Goal: Check status: Check status

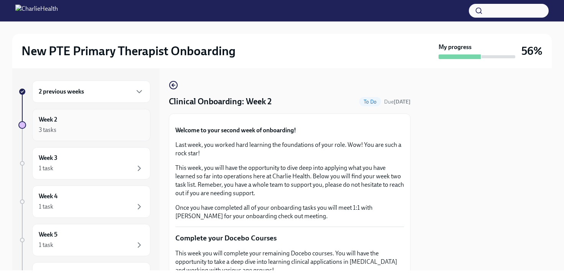
click at [108, 127] on div "3 tasks" at bounding box center [91, 129] width 105 height 9
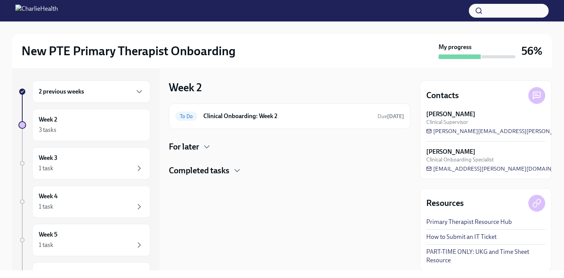
click at [194, 139] on div "To Do Clinical Onboarding: Week 2 Due [DATE] For later Completed tasks" at bounding box center [290, 140] width 242 height 73
click at [196, 144] on h4 "For later" at bounding box center [184, 147] width 30 height 12
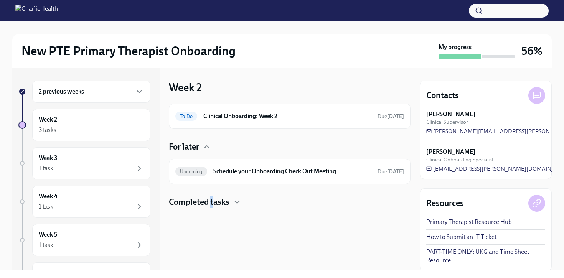
click at [213, 199] on h4 "Completed tasks" at bounding box center [199, 202] width 61 height 12
click at [266, 191] on div "To Do Clinical Onboarding: Week 2 Due [DATE] For later Upcoming Schedule your O…" at bounding box center [290, 172] width 242 height 136
click at [238, 112] on h6 "Clinical Onboarding: Week 2" at bounding box center [287, 116] width 168 height 8
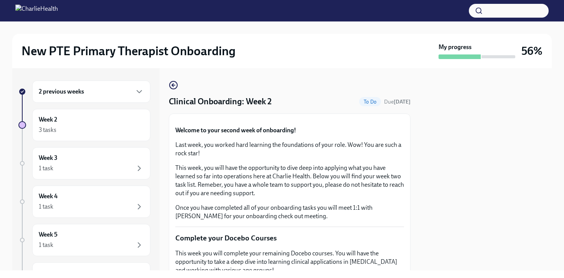
click at [99, 91] on div "2 previous weeks" at bounding box center [91, 91] width 105 height 9
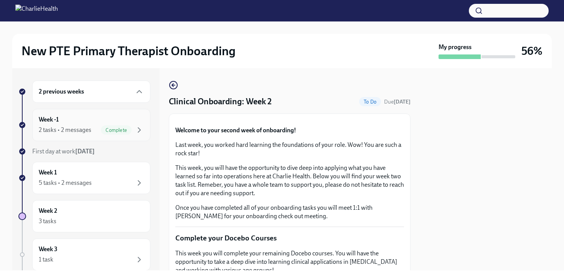
click at [91, 120] on div "Week -1 2 tasks • 2 messages Complete" at bounding box center [91, 125] width 105 height 19
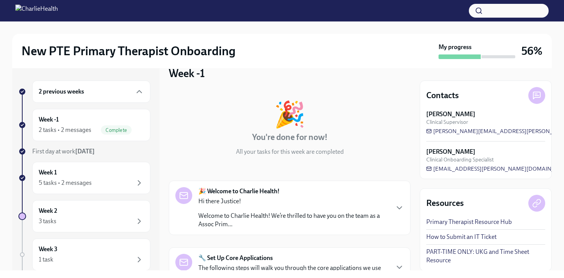
scroll to position [16, 0]
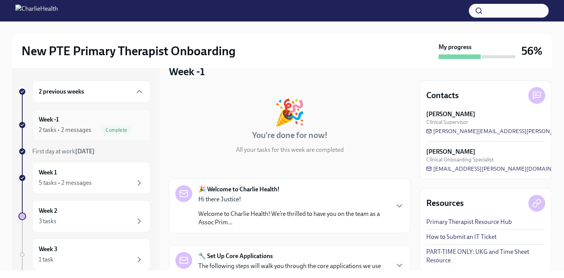
click at [139, 129] on icon "button" at bounding box center [139, 130] width 2 height 5
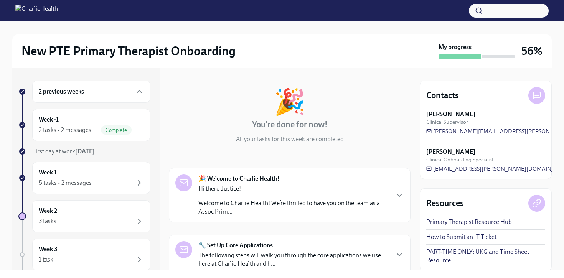
scroll to position [29, 0]
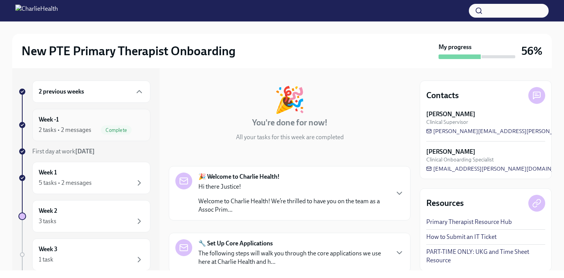
click at [96, 119] on div "Week -1 2 tasks • 2 messages Complete" at bounding box center [91, 125] width 105 height 19
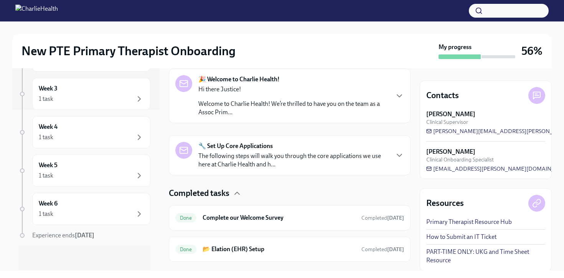
scroll to position [124, 0]
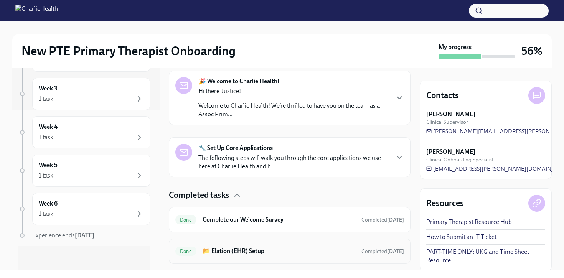
click at [273, 254] on h6 "📂 Elation (EHR) Setup" at bounding box center [279, 251] width 153 height 8
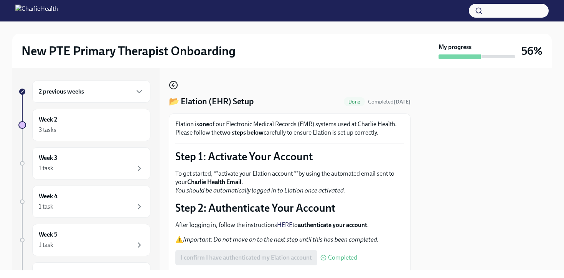
click at [173, 83] on icon "button" at bounding box center [173, 85] width 9 height 9
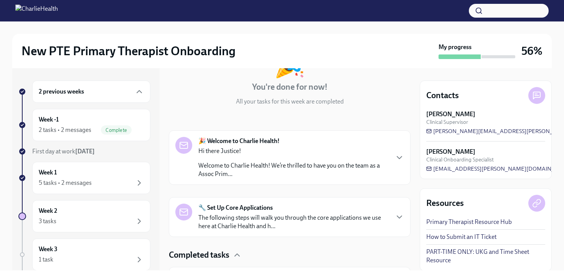
scroll to position [71, 0]
